Goal: Information Seeking & Learning: Check status

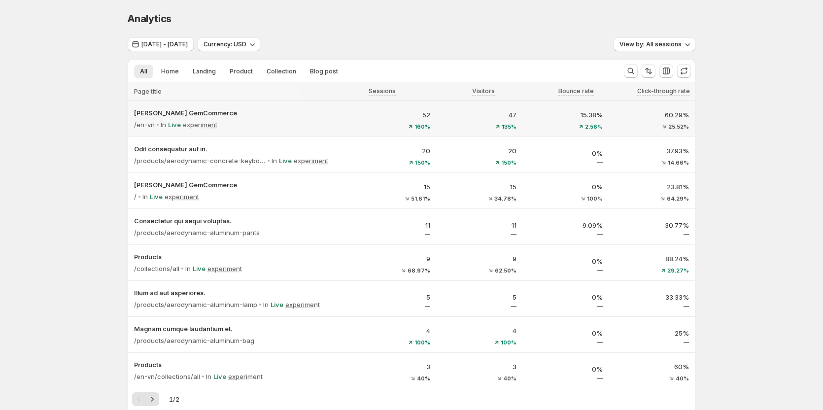
click at [458, 124] on div "135%" at bounding box center [479, 127] width 74 height 6
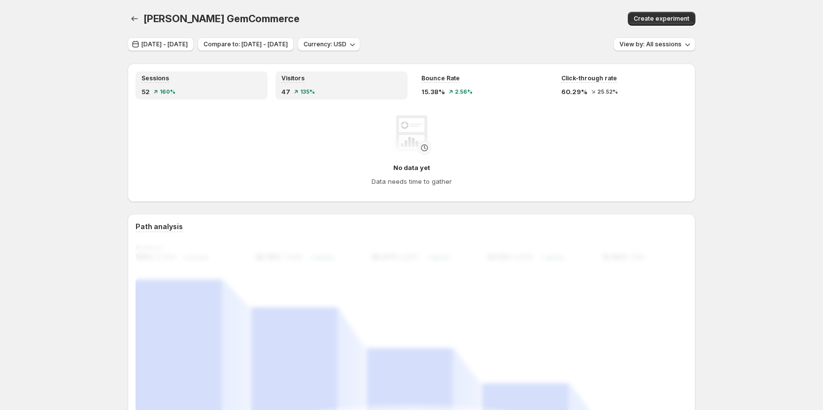
click at [349, 96] on div "47 135%" at bounding box center [342, 92] width 120 height 10
click at [229, 85] on div "Sessions 52 160%" at bounding box center [201, 85] width 120 height 22
click at [475, 84] on div "Bounce Rate 15.38% 2.56%" at bounding box center [482, 85] width 120 height 22
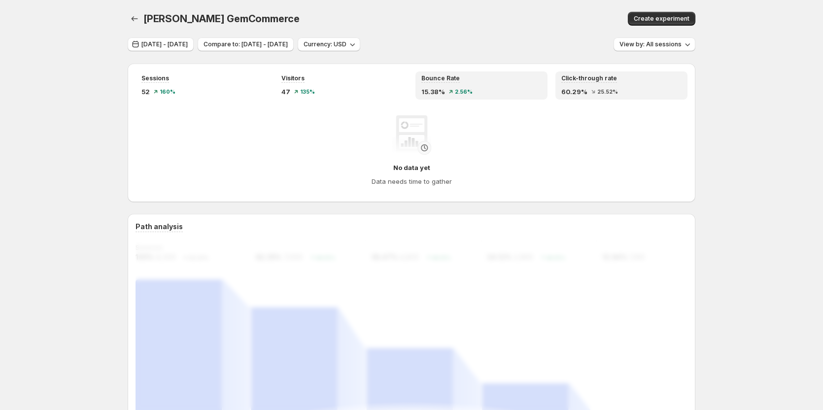
click at [635, 84] on div "Click-through rate 60.29% 25.52%" at bounding box center [622, 85] width 120 height 22
click at [458, 93] on span "2.56%" at bounding box center [464, 92] width 18 height 6
drag, startPoint x: 377, startPoint y: 85, endPoint x: 188, endPoint y: 85, distance: 189.3
click at [377, 85] on div "Visitors 47 135%" at bounding box center [342, 85] width 120 height 22
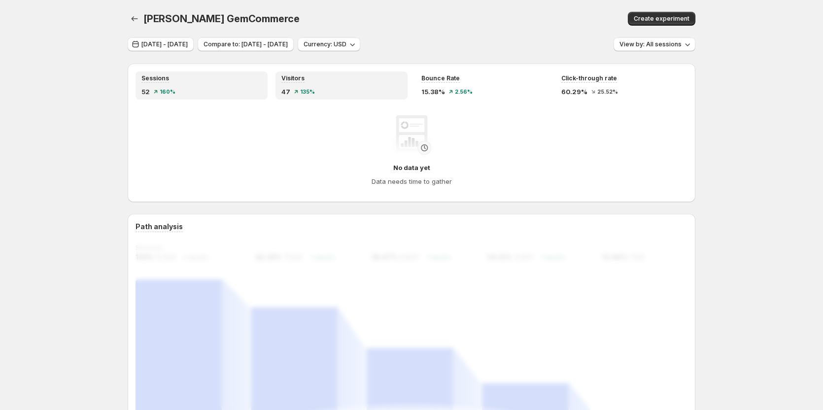
click at [188, 85] on div "Sessions 52 160%" at bounding box center [201, 85] width 120 height 22
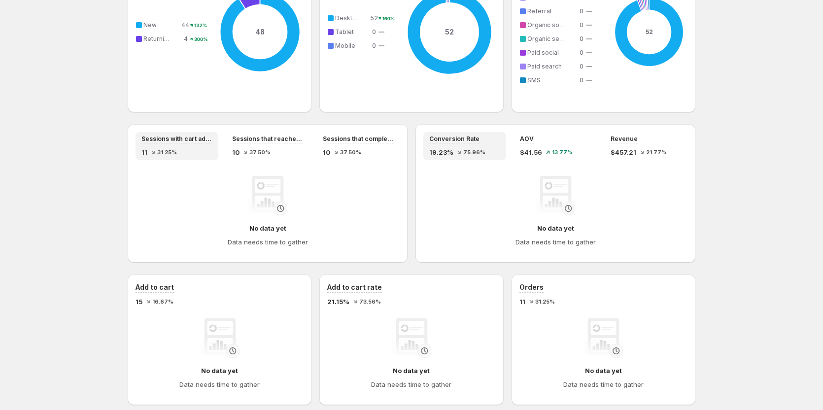
scroll to position [685, 0]
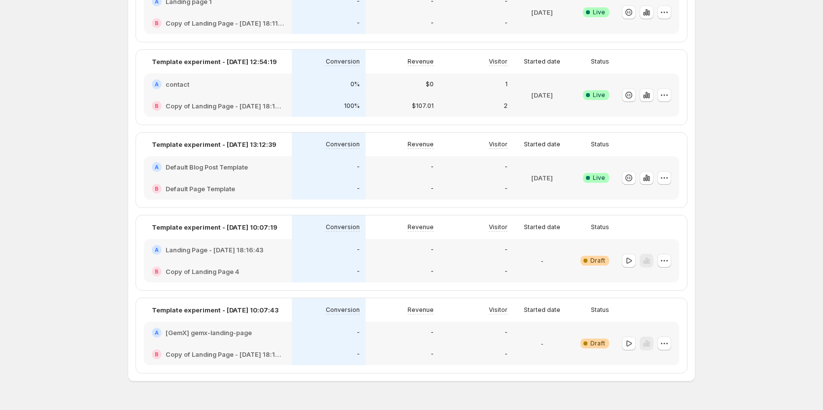
scroll to position [496, 0]
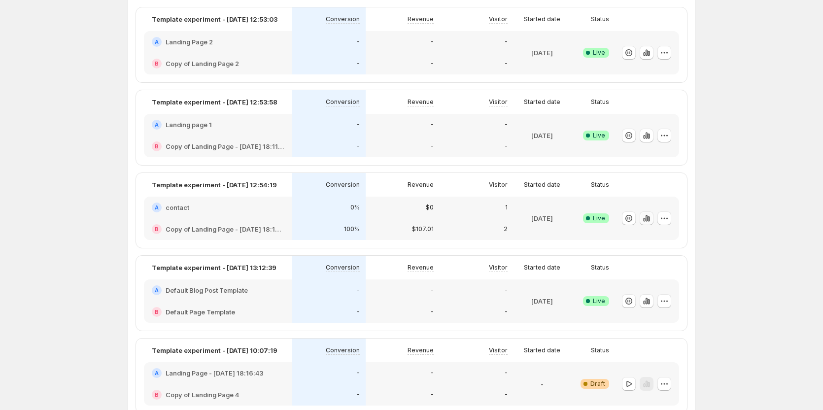
click at [645, 215] on icon "button" at bounding box center [647, 218] width 10 height 10
